Goal: Task Accomplishment & Management: Manage account settings

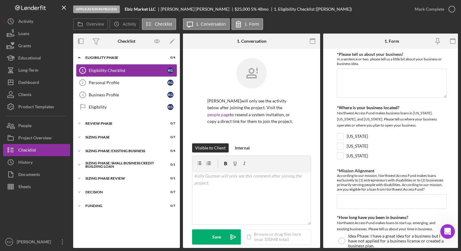
scroll to position [80, 0]
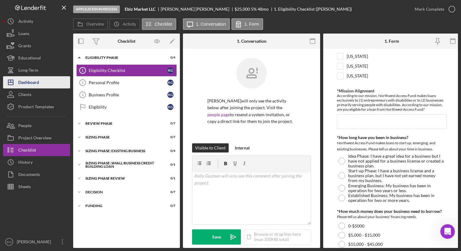
click at [37, 83] on div "Dashboard" at bounding box center [28, 83] width 21 height 14
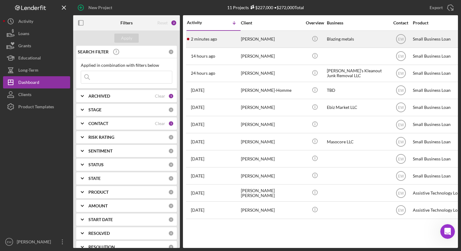
click at [259, 37] on div "[PERSON_NAME]" at bounding box center [271, 39] width 61 height 16
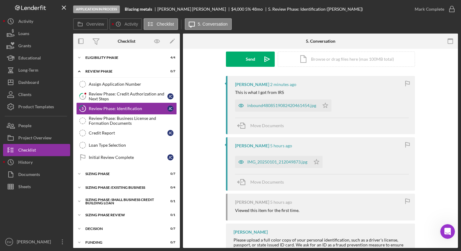
scroll to position [93, 0]
click at [137, 99] on div "Review Phase: Credit Authorization and Next Steps" at bounding box center [128, 96] width 79 height 10
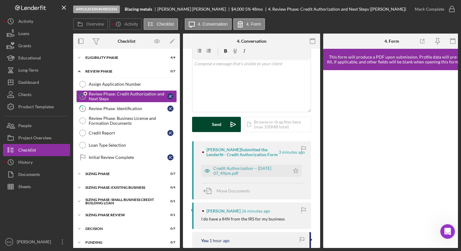
scroll to position [27, 0]
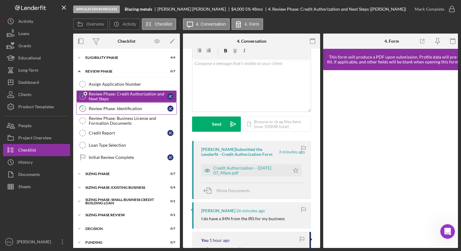
click at [127, 109] on div "Review Phase: Identification" at bounding box center [128, 108] width 79 height 5
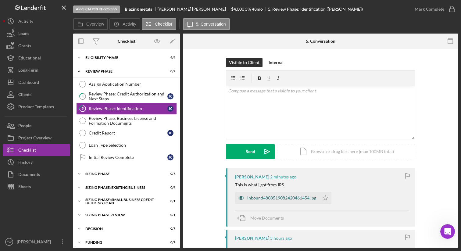
click at [258, 197] on div "inbound4808519082420461454.jpg" at bounding box center [281, 197] width 69 height 5
